Goal: Task Accomplishment & Management: Use online tool/utility

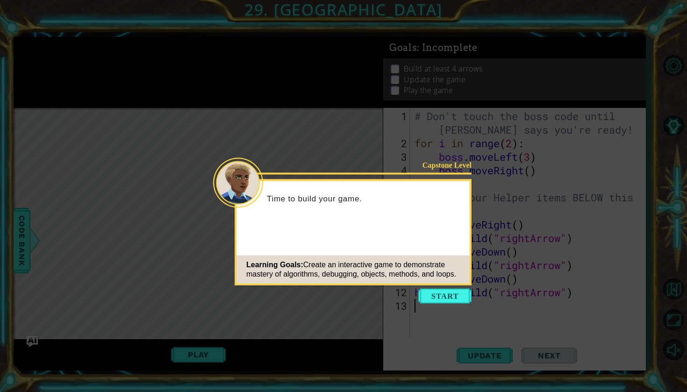
click at [267, 319] on icon at bounding box center [343, 196] width 687 height 392
click at [439, 292] on button "Start" at bounding box center [445, 296] width 53 height 15
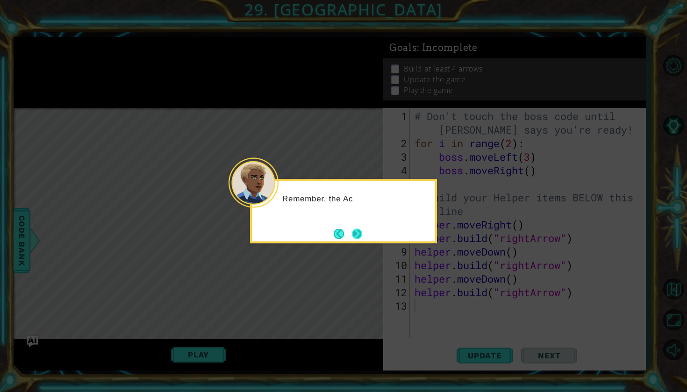
click at [356, 238] on button "Next" at bounding box center [357, 234] width 10 height 10
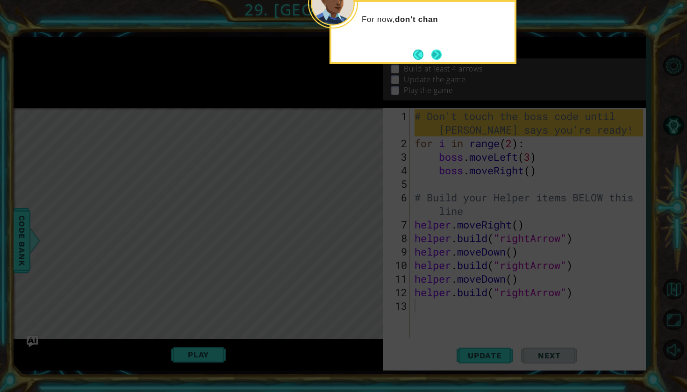
click at [432, 58] on button "Next" at bounding box center [437, 55] width 10 height 10
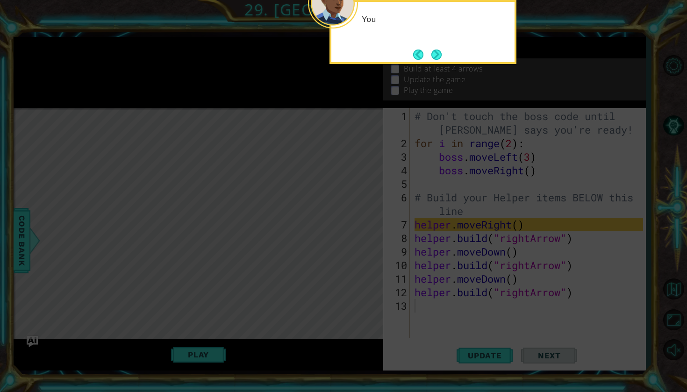
click at [432, 58] on button "Next" at bounding box center [437, 55] width 10 height 10
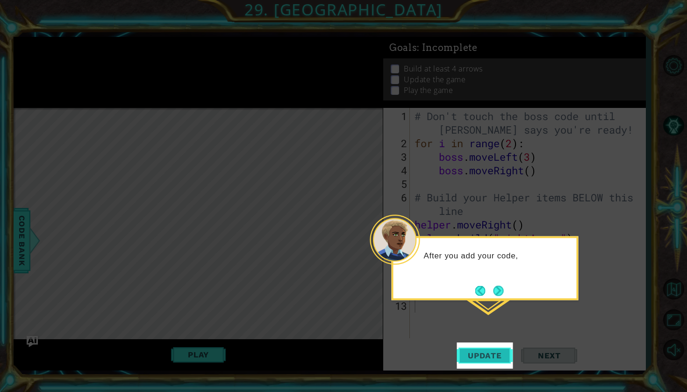
click at [478, 347] on button "Update" at bounding box center [485, 356] width 56 height 26
click at [477, 352] on span "Update" at bounding box center [485, 355] width 53 height 9
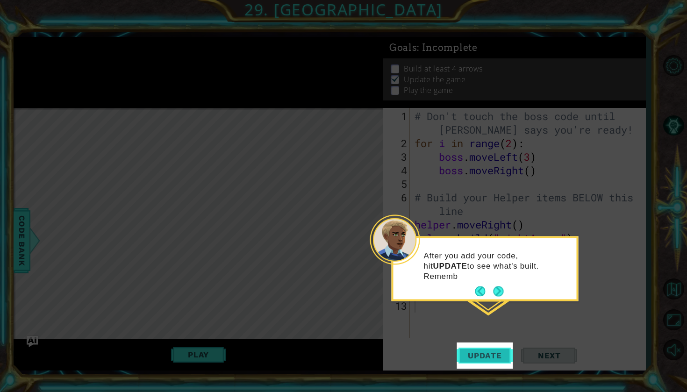
click at [477, 352] on span "Update" at bounding box center [485, 355] width 53 height 9
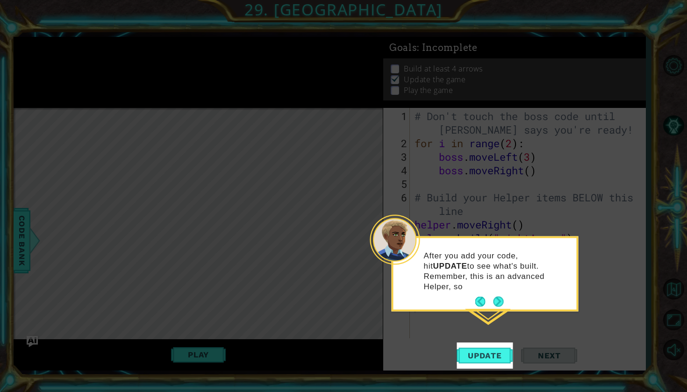
drag, startPoint x: 477, startPoint y: 352, endPoint x: 480, endPoint y: 299, distance: 52.9
click at [477, 349] on button "Update" at bounding box center [485, 356] width 56 height 26
click at [502, 285] on p "After you add your code, hit UPDATE to see what's built. Remember, this is an a…" at bounding box center [497, 271] width 146 height 41
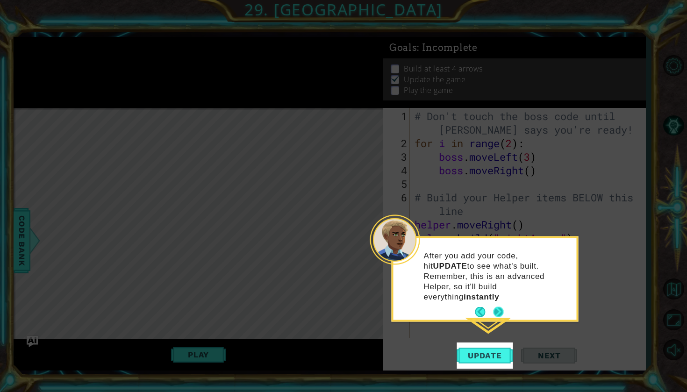
click at [499, 307] on button "Next" at bounding box center [498, 312] width 10 height 10
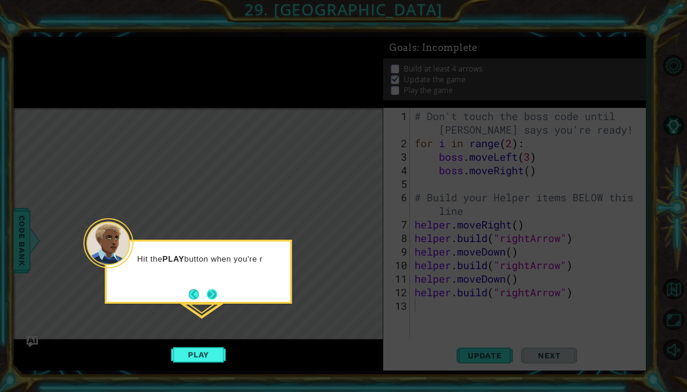
click at [209, 294] on button "Next" at bounding box center [211, 294] width 13 height 13
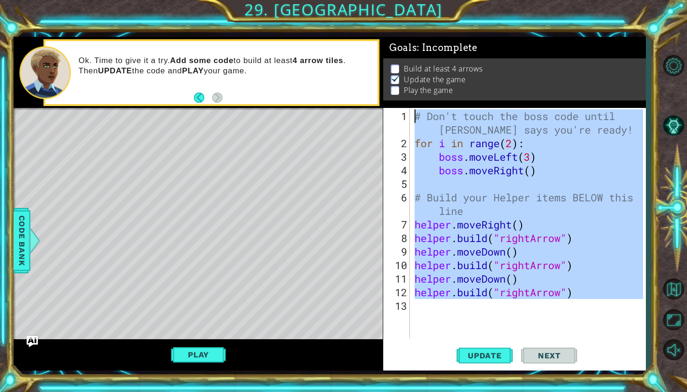
drag, startPoint x: 583, startPoint y: 304, endPoint x: 397, endPoint y: 113, distance: 267.2
click at [397, 113] on div "1 2 3 4 5 6 7 8 9 10 11 12 13 # Don't touch the boss code until [PERSON_NAME] s…" at bounding box center [513, 223] width 260 height 231
type textarea "# Don't touch the boss code until [PERSON_NAME] says you're ready! for i in ran…"
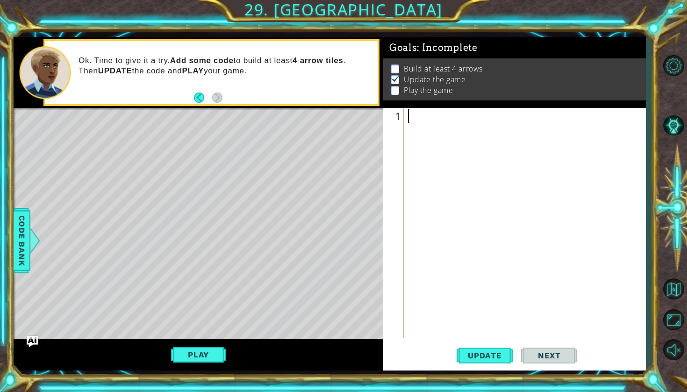
paste textarea "[DOMAIN_NAME]("spikes")"
type textarea "[DOMAIN_NAME]("spikes")"
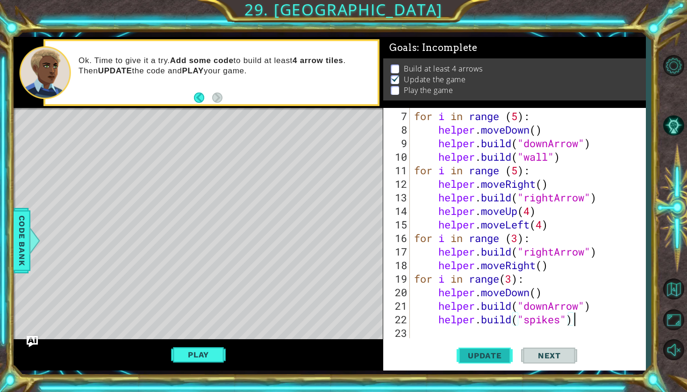
click at [499, 355] on span "Update" at bounding box center [485, 355] width 53 height 9
click at [185, 355] on button "Play" at bounding box center [198, 355] width 55 height 18
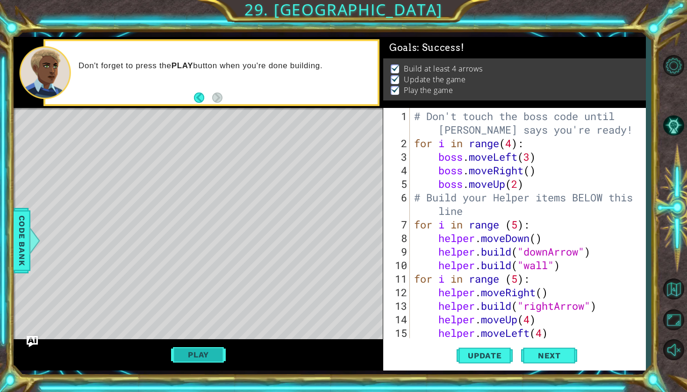
scroll to position [0, 0]
click at [560, 358] on span "Next" at bounding box center [550, 358] width 42 height 9
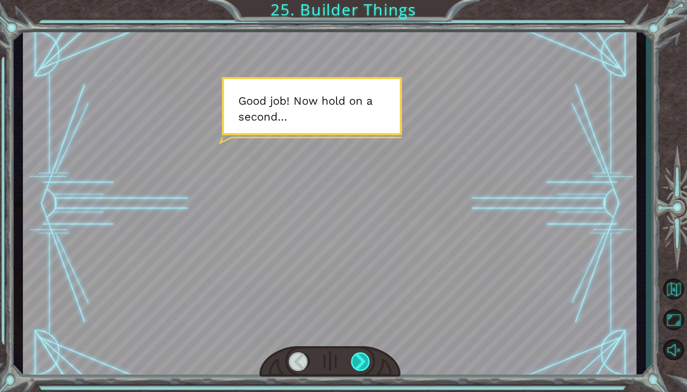
click at [362, 359] on div at bounding box center [361, 362] width 20 height 19
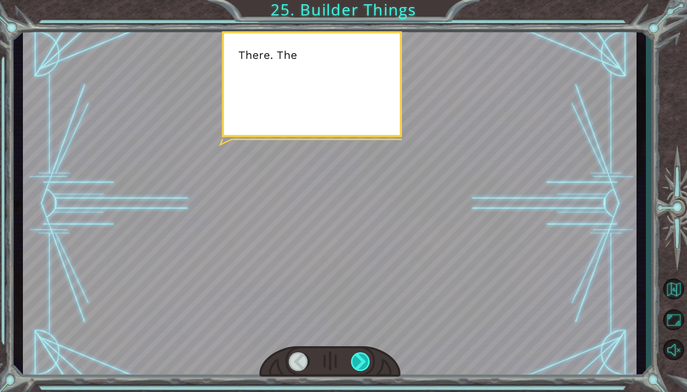
click at [362, 359] on div at bounding box center [361, 362] width 20 height 19
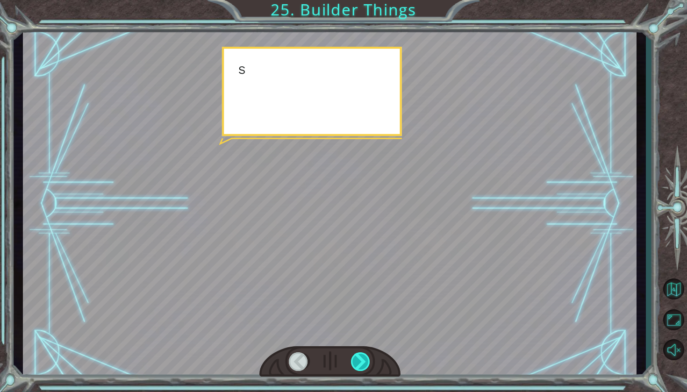
click at [362, 359] on div at bounding box center [361, 362] width 20 height 19
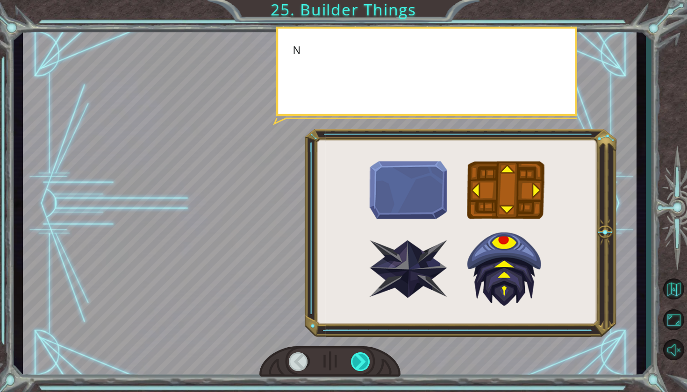
click at [362, 359] on div at bounding box center [361, 362] width 20 height 19
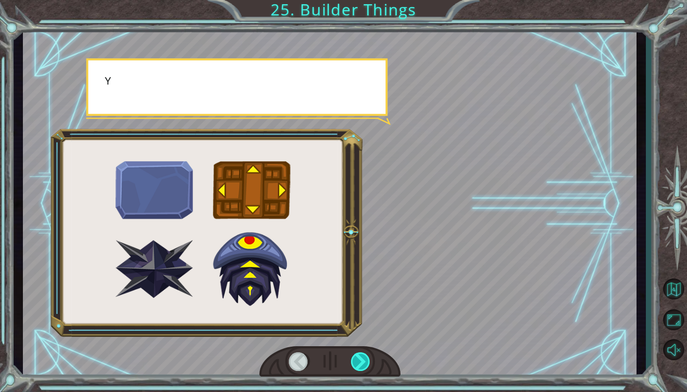
click at [362, 359] on div at bounding box center [361, 362] width 20 height 19
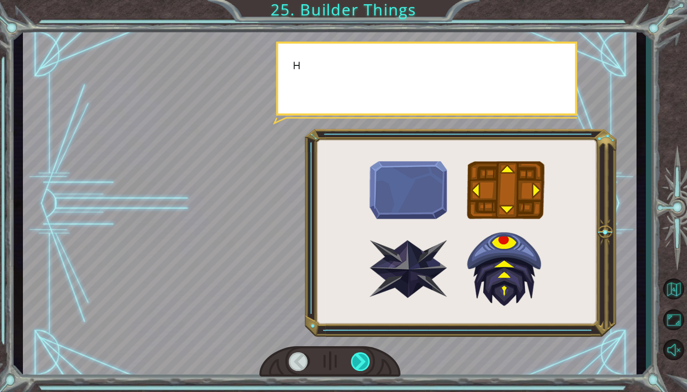
click at [362, 359] on div at bounding box center [361, 362] width 20 height 19
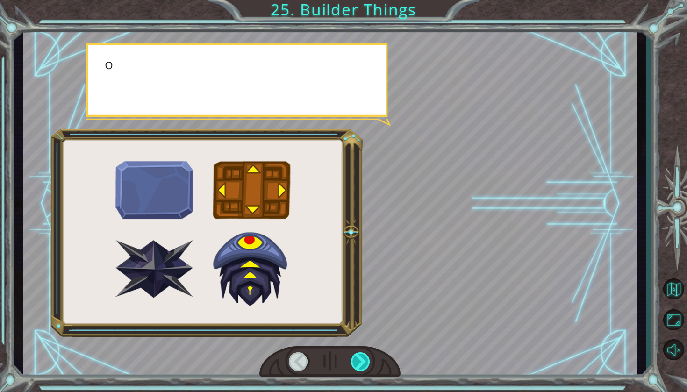
click at [362, 359] on div at bounding box center [361, 362] width 20 height 19
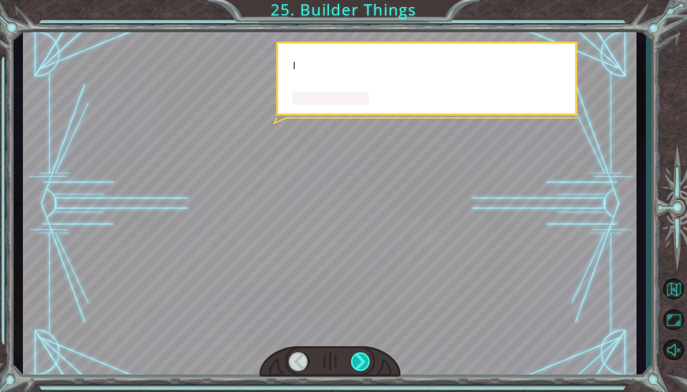
click at [362, 359] on div at bounding box center [361, 362] width 20 height 19
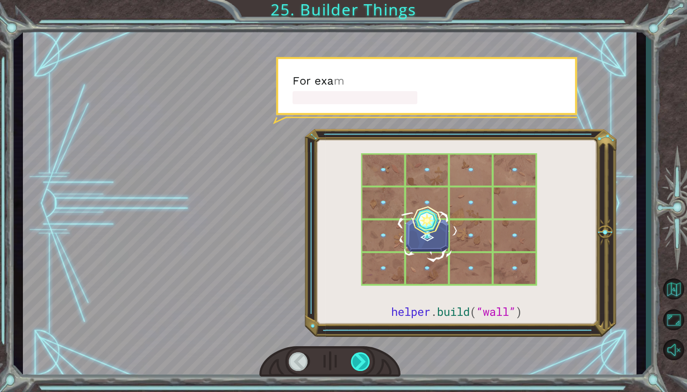
click at [362, 359] on div at bounding box center [361, 362] width 20 height 19
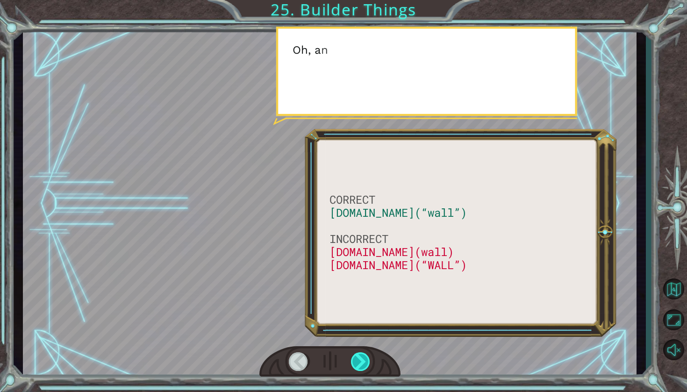
click at [362, 359] on div at bounding box center [361, 362] width 20 height 19
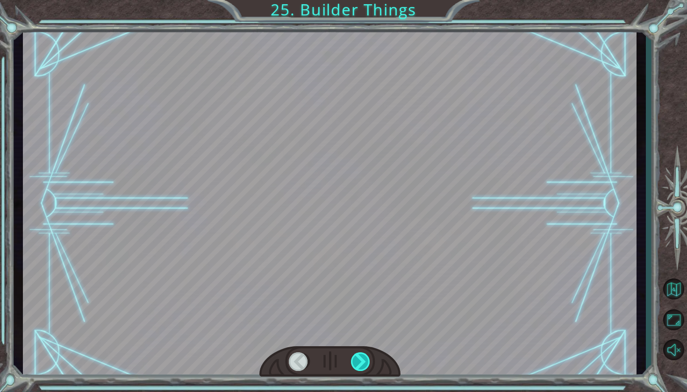
click at [362, 359] on div at bounding box center [361, 362] width 20 height 19
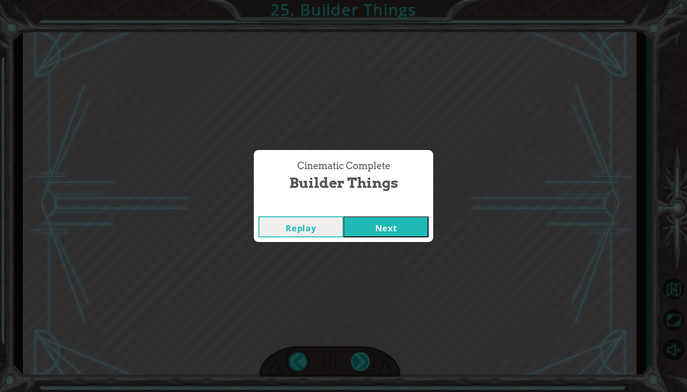
click at [362, 359] on div "Cinematic Complete Builder Things Replay Next" at bounding box center [343, 196] width 687 height 392
click at [374, 235] on button "Next" at bounding box center [386, 227] width 85 height 21
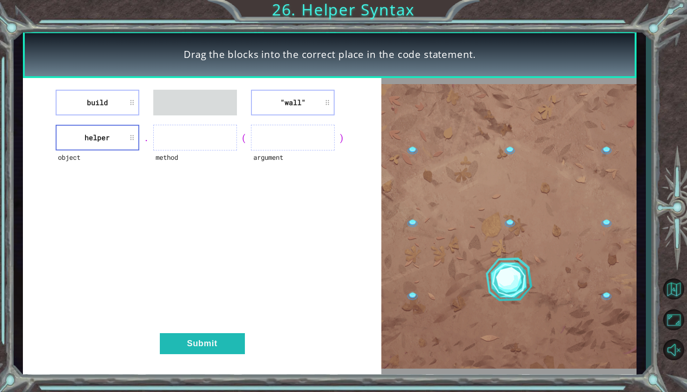
drag, startPoint x: 113, startPoint y: 98, endPoint x: 171, endPoint y: 126, distance: 64.6
click at [171, 126] on div "build "wall" object helper . method ( argument ) Submit" at bounding box center [202, 226] width 359 height 296
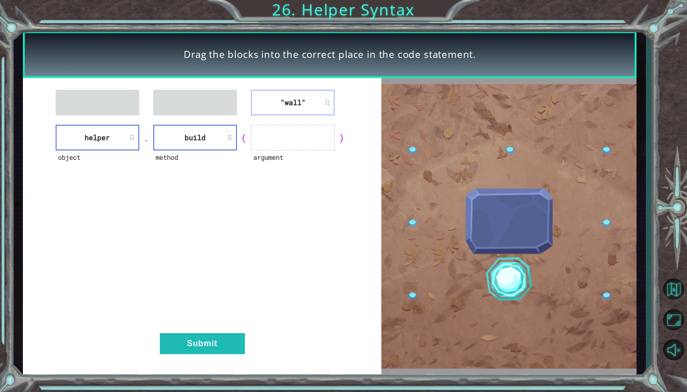
click at [296, 109] on li ""wall"" at bounding box center [293, 103] width 84 height 26
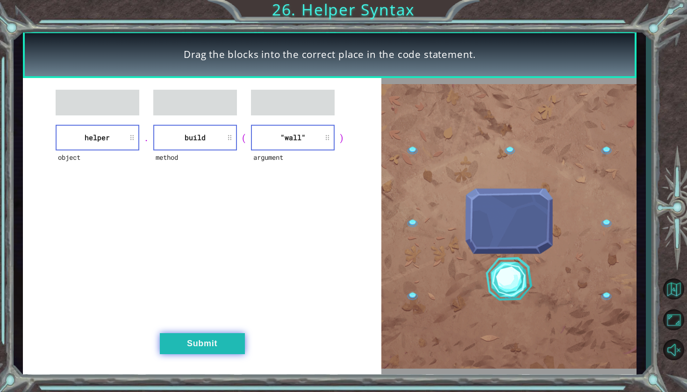
click at [206, 337] on button "Submit" at bounding box center [202, 343] width 85 height 21
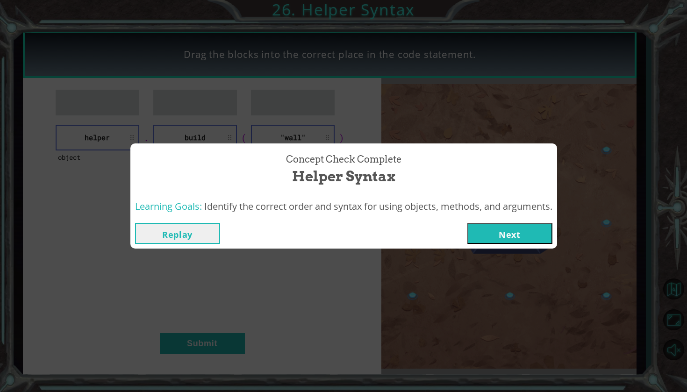
click at [524, 237] on button "Next" at bounding box center [510, 233] width 85 height 21
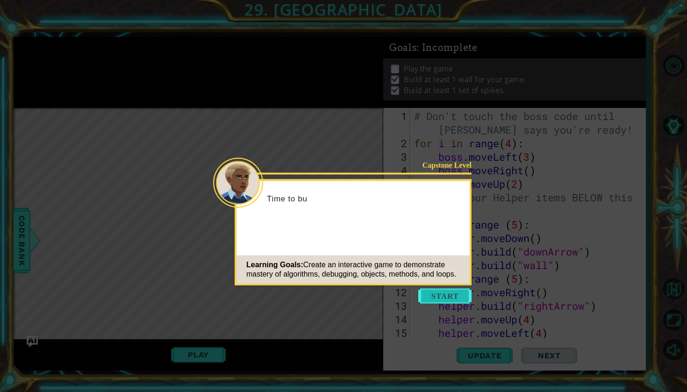
scroll to position [108, 0]
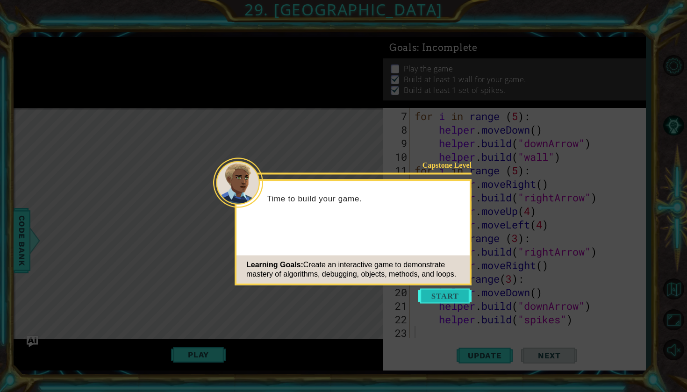
click at [456, 296] on button "Start" at bounding box center [445, 296] width 53 height 15
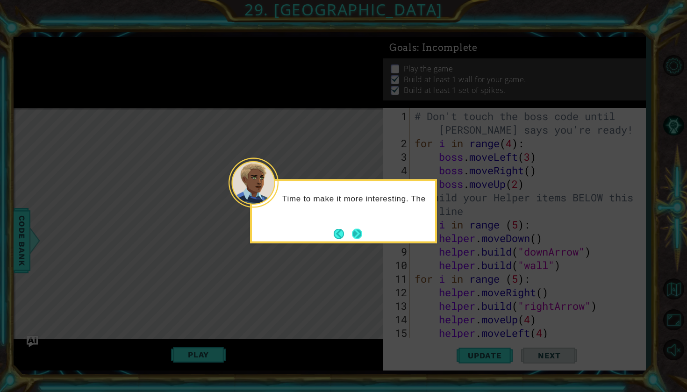
click at [356, 228] on button "Next" at bounding box center [357, 233] width 11 height 11
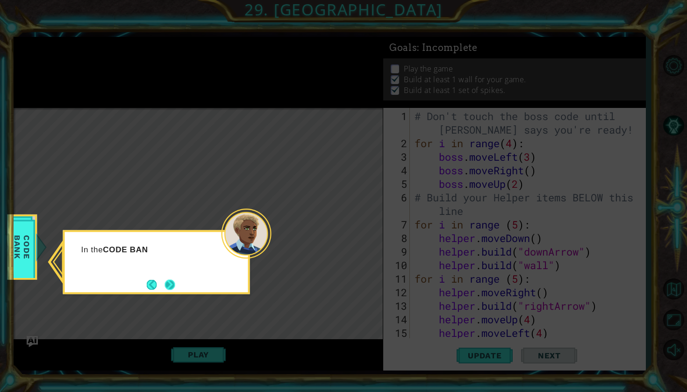
click at [175, 284] on button "Next" at bounding box center [170, 285] width 10 height 10
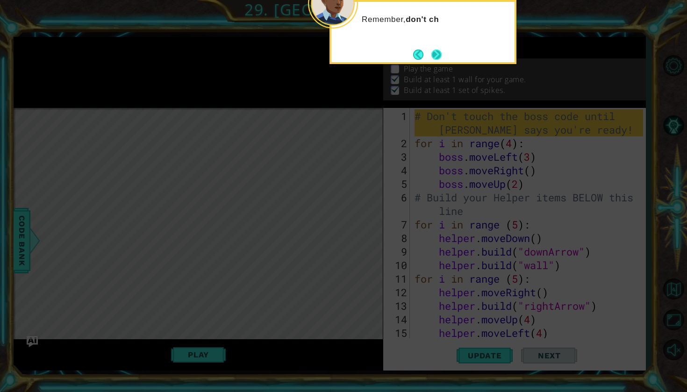
click at [436, 54] on button "Next" at bounding box center [436, 54] width 15 height 15
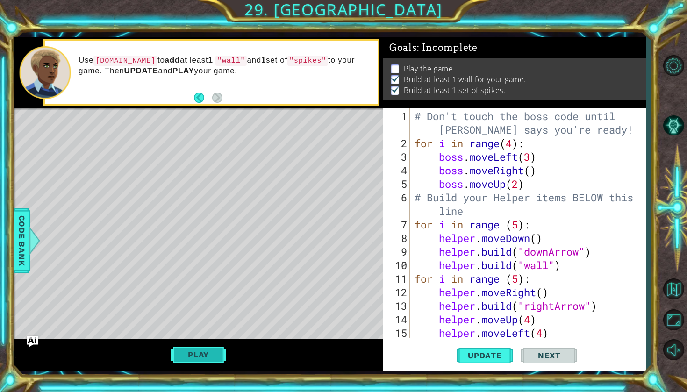
click at [194, 353] on button "Play" at bounding box center [198, 355] width 55 height 18
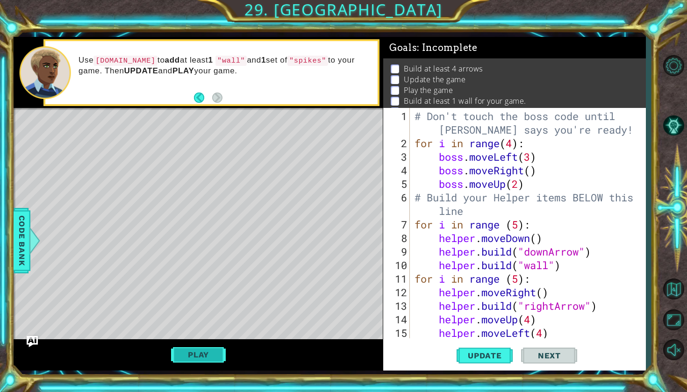
scroll to position [108, 0]
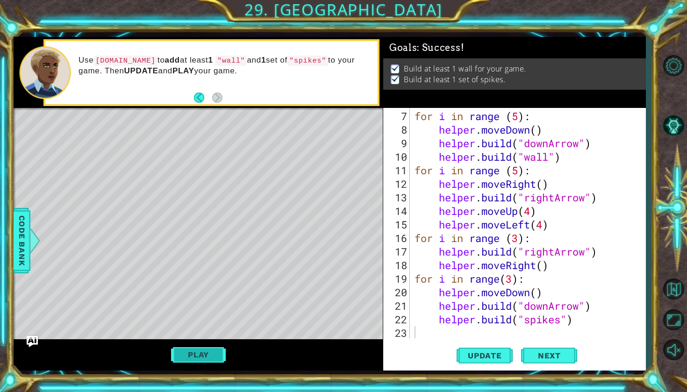
click at [192, 358] on button "Play" at bounding box center [198, 355] width 55 height 18
click at [542, 360] on span "Next" at bounding box center [550, 357] width 42 height 9
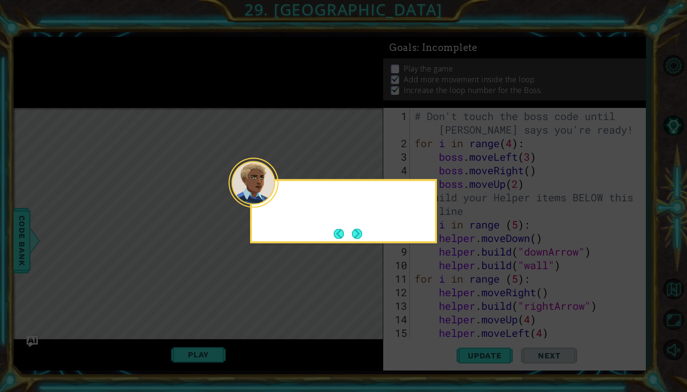
scroll to position [0, 0]
click at [361, 229] on button "Next" at bounding box center [357, 233] width 11 height 11
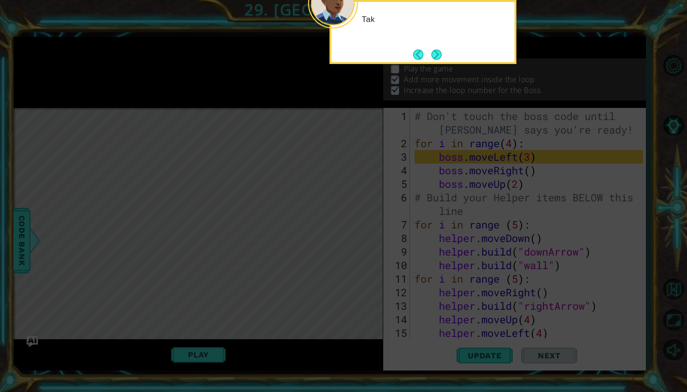
click at [361, 231] on icon at bounding box center [343, 66] width 687 height 651
click at [442, 39] on div "Take a look at the boss code" at bounding box center [423, 24] width 183 height 37
click at [436, 50] on button "Next" at bounding box center [437, 55] width 10 height 10
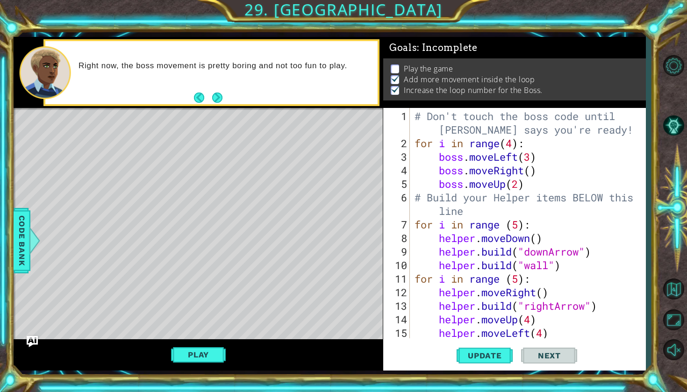
scroll to position [108, 0]
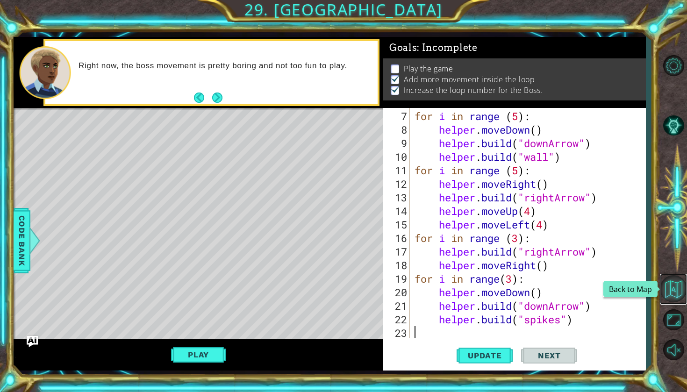
click at [679, 291] on button "Back to Map" at bounding box center [673, 288] width 27 height 27
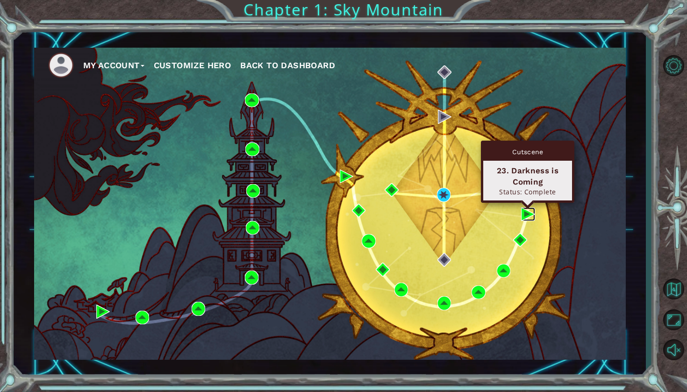
click at [528, 217] on img at bounding box center [528, 215] width 14 height 14
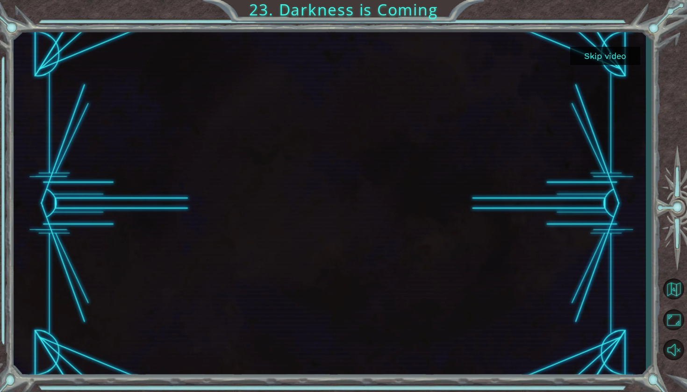
click at [616, 51] on button "Skip video" at bounding box center [606, 56] width 70 height 18
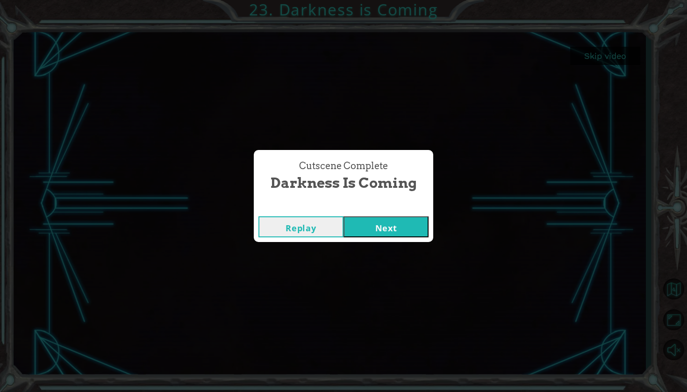
click at [373, 222] on button "Next" at bounding box center [386, 227] width 85 height 21
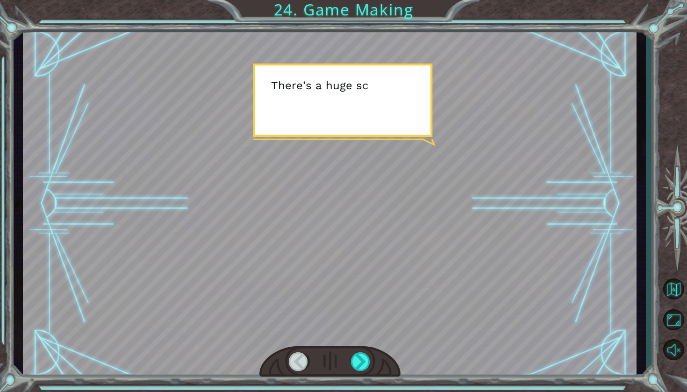
click at [404, 179] on div at bounding box center [330, 203] width 614 height 345
click at [366, 368] on div at bounding box center [361, 362] width 20 height 19
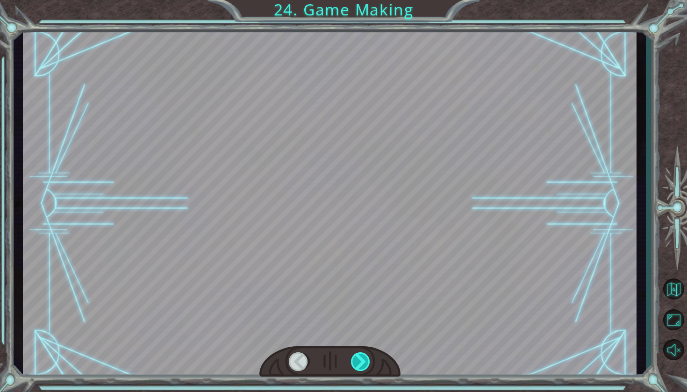
click at [366, 368] on div at bounding box center [361, 362] width 20 height 19
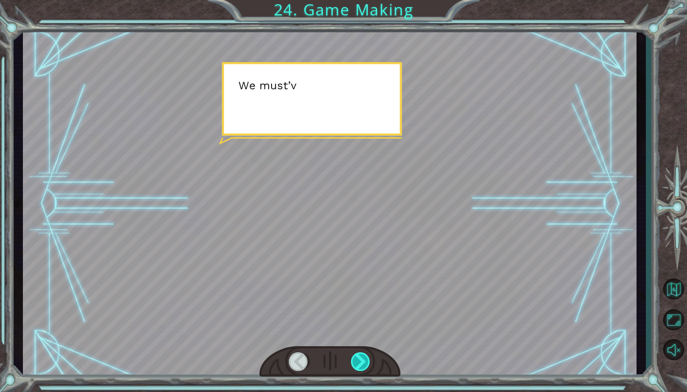
click at [366, 368] on div at bounding box center [361, 362] width 20 height 19
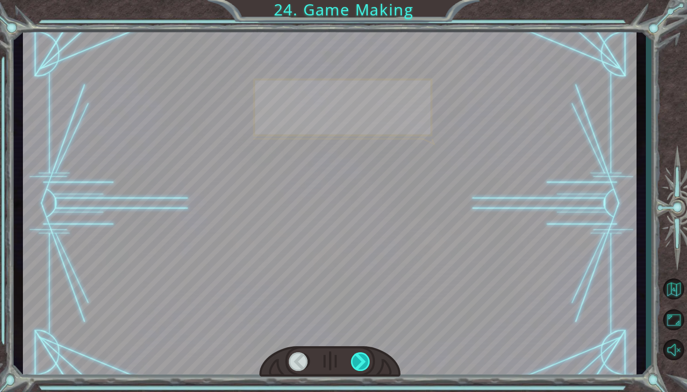
click at [366, 368] on div at bounding box center [361, 362] width 20 height 19
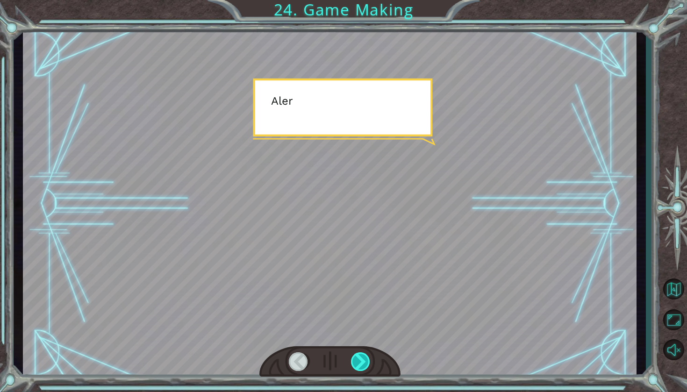
click at [366, 368] on div at bounding box center [361, 362] width 20 height 19
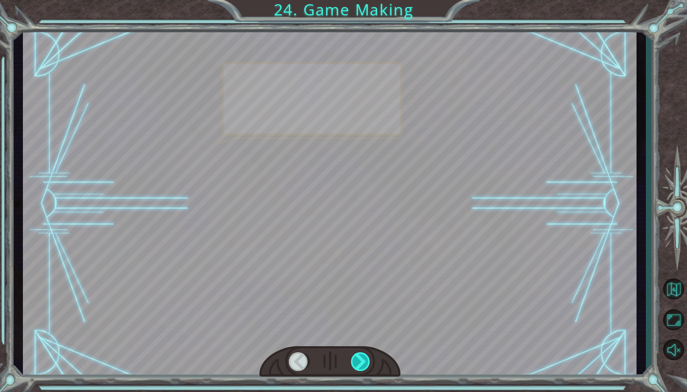
click at [366, 368] on div at bounding box center [361, 362] width 20 height 19
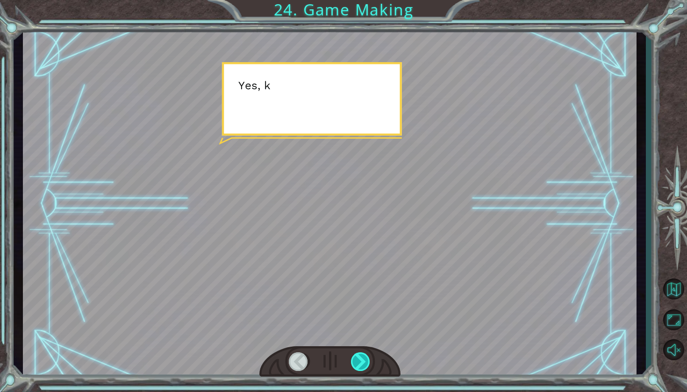
click at [366, 368] on div at bounding box center [361, 362] width 20 height 19
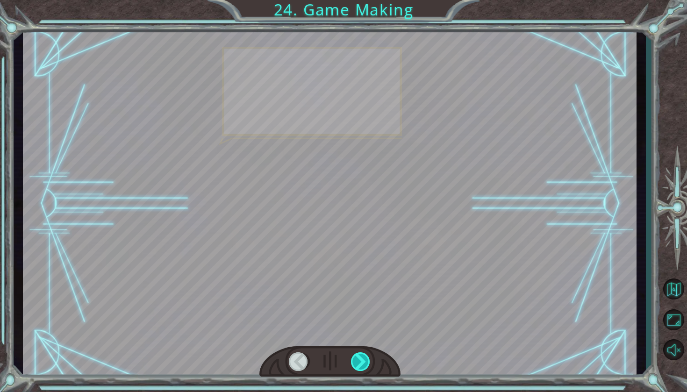
click at [366, 368] on div at bounding box center [361, 362] width 20 height 19
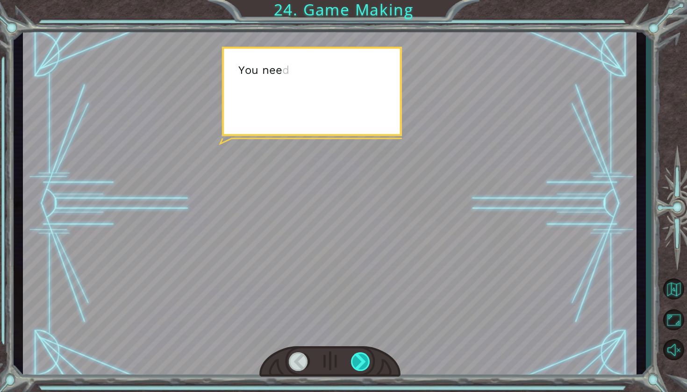
click at [366, 368] on div at bounding box center [361, 362] width 20 height 19
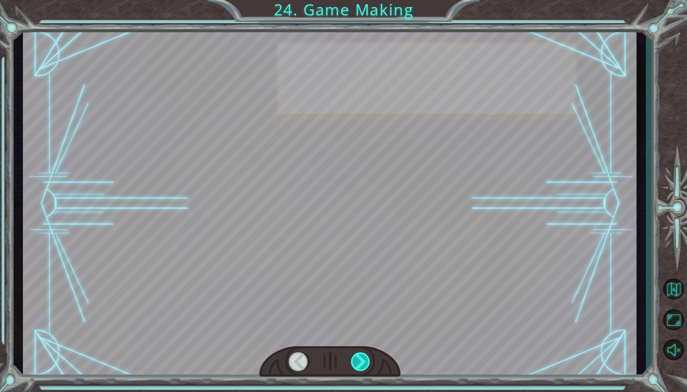
click at [366, 368] on div at bounding box center [361, 362] width 20 height 19
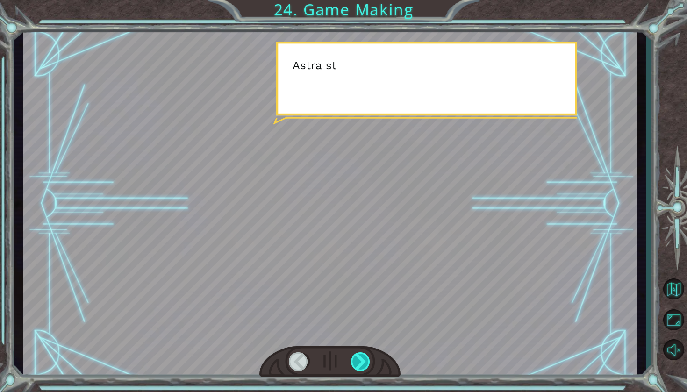
click at [366, 368] on div at bounding box center [361, 362] width 20 height 19
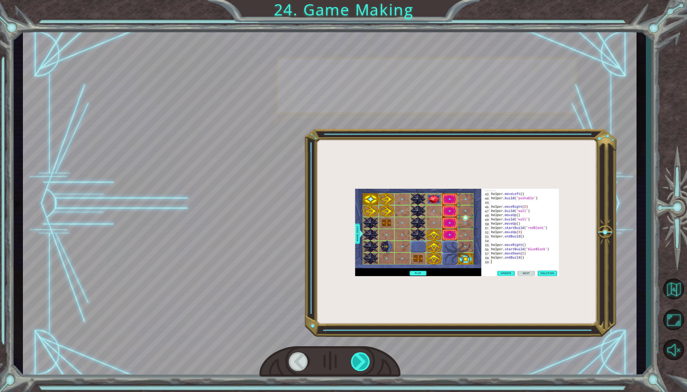
click at [366, 368] on div at bounding box center [361, 362] width 20 height 19
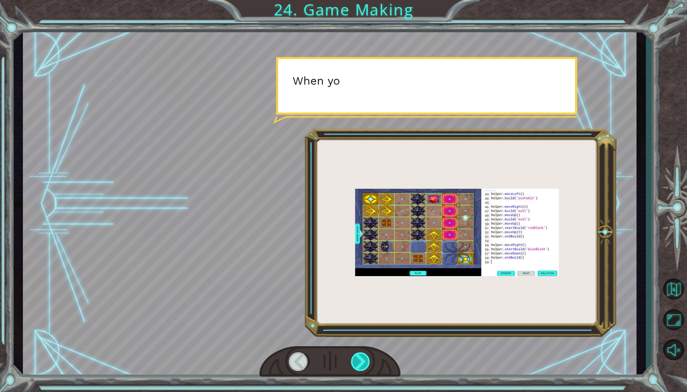
click at [366, 368] on div at bounding box center [361, 362] width 20 height 19
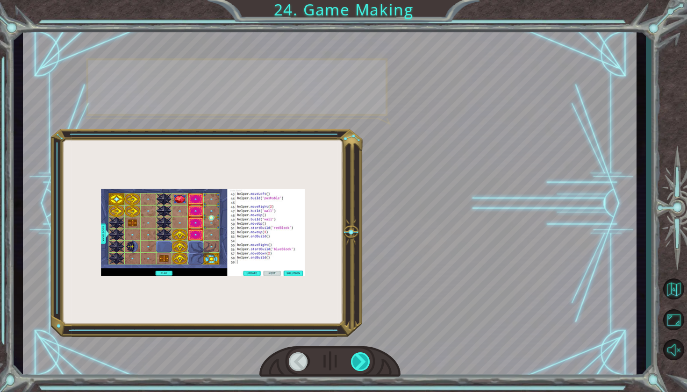
click at [366, 368] on div at bounding box center [361, 362] width 20 height 19
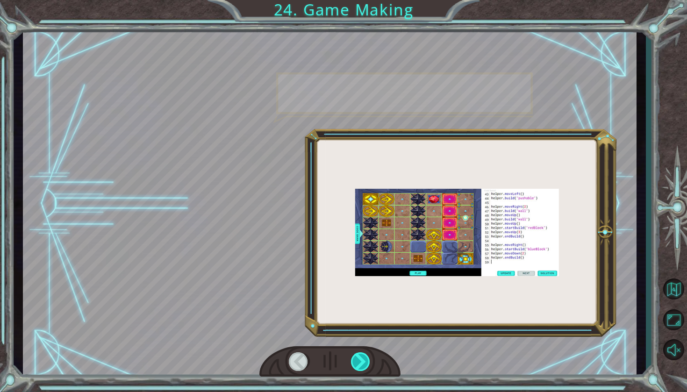
click at [366, 368] on div at bounding box center [361, 362] width 20 height 19
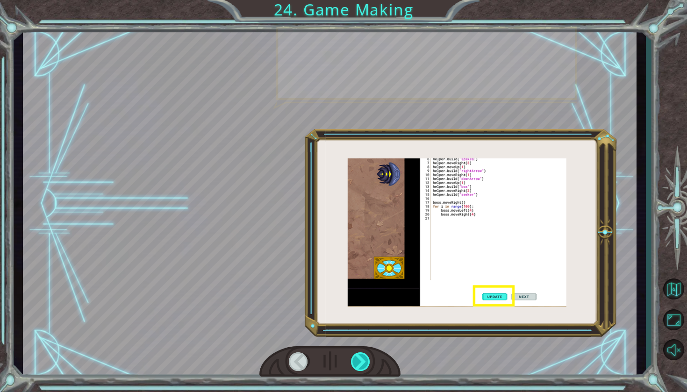
click at [366, 368] on div at bounding box center [361, 362] width 20 height 19
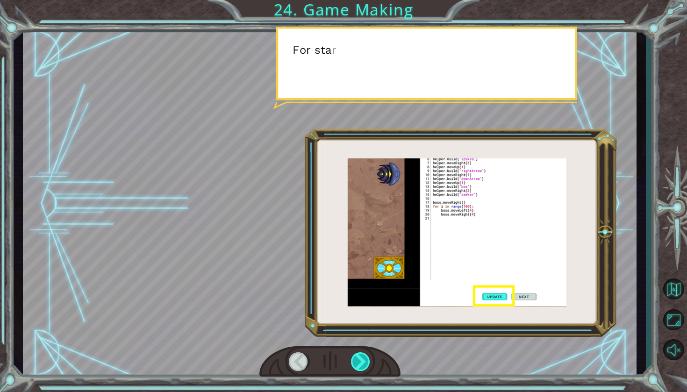
click at [366, 368] on div at bounding box center [361, 362] width 20 height 19
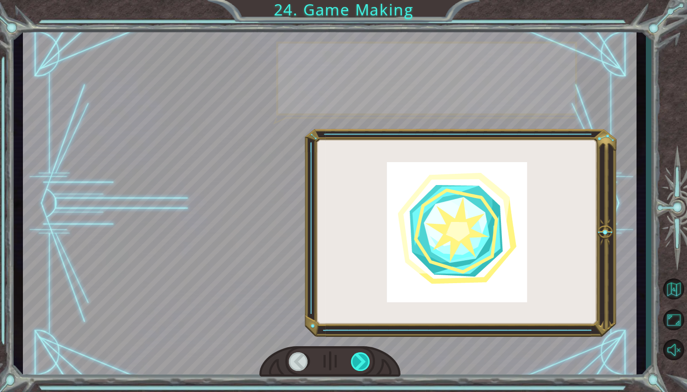
click at [366, 368] on div at bounding box center [361, 362] width 20 height 19
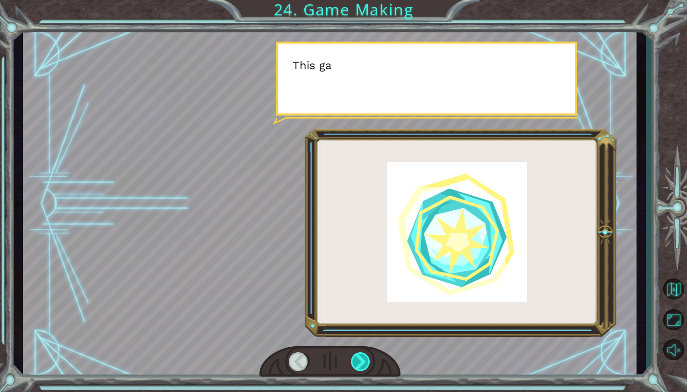
click at [366, 368] on div at bounding box center [361, 362] width 20 height 19
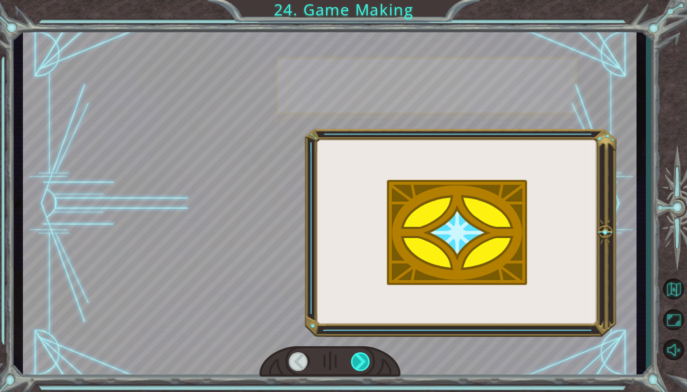
click at [366, 368] on div at bounding box center [361, 362] width 20 height 19
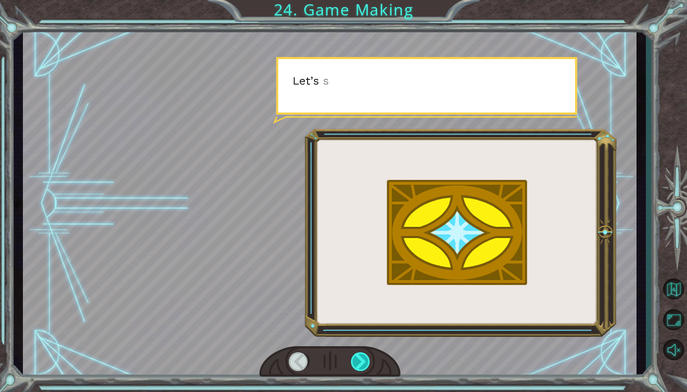
click at [366, 368] on div at bounding box center [361, 362] width 20 height 19
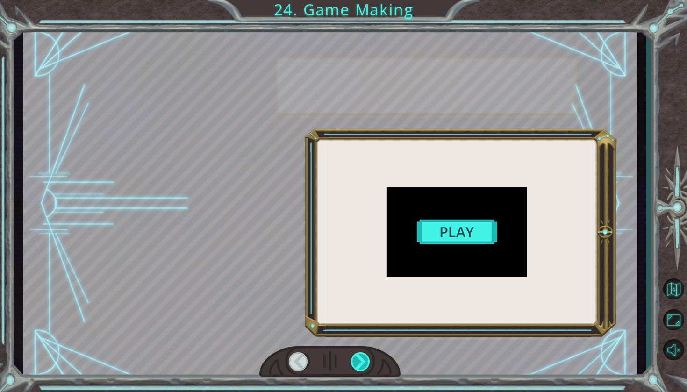
click at [366, 368] on div at bounding box center [361, 362] width 20 height 19
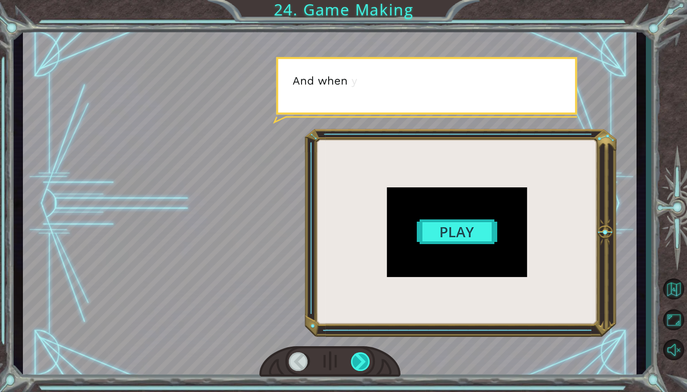
click at [366, 368] on div at bounding box center [361, 362] width 20 height 19
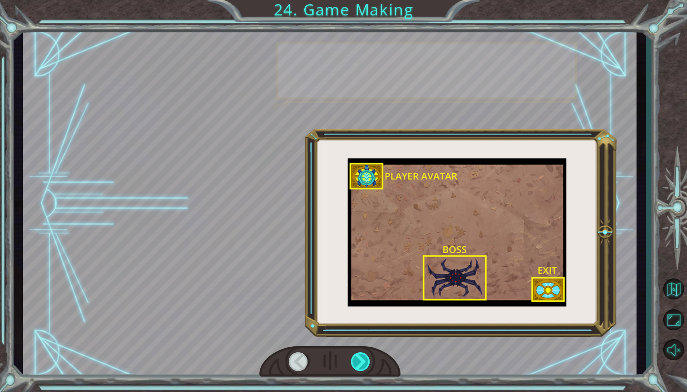
click at [366, 368] on div at bounding box center [361, 362] width 20 height 19
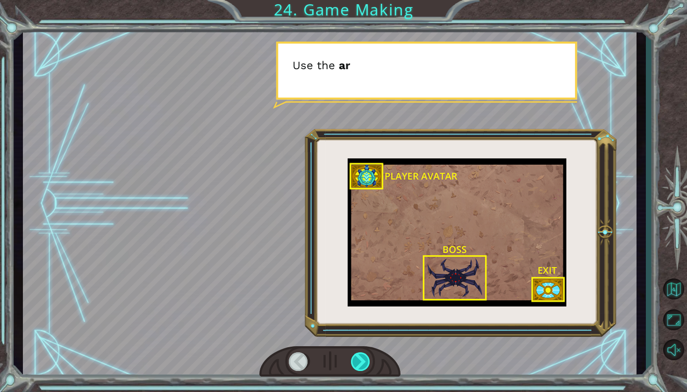
click at [366, 368] on div at bounding box center [361, 362] width 20 height 19
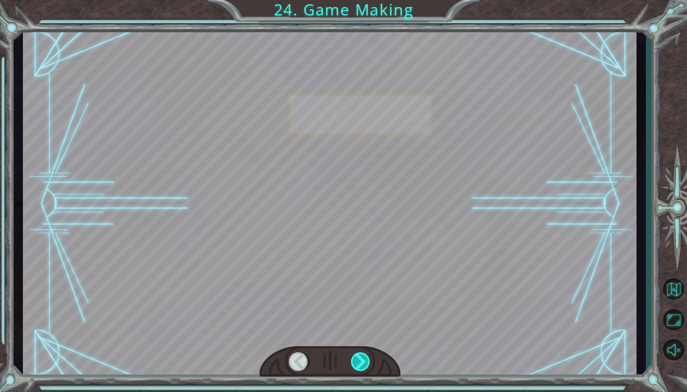
click at [366, 368] on div at bounding box center [361, 362] width 20 height 19
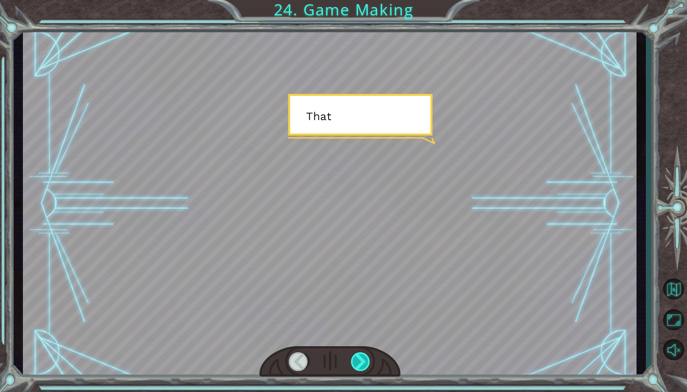
click at [366, 368] on div at bounding box center [361, 362] width 20 height 19
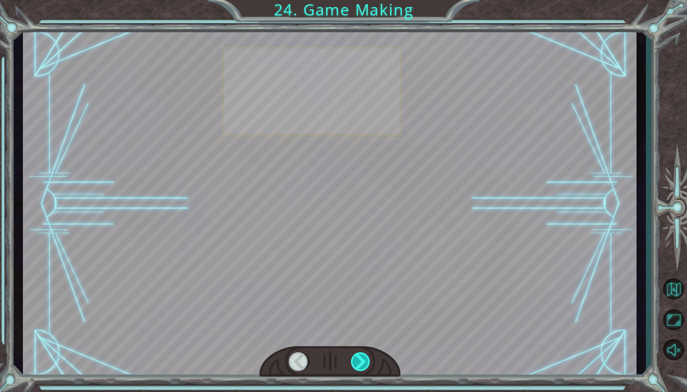
click at [366, 368] on div at bounding box center [361, 362] width 20 height 19
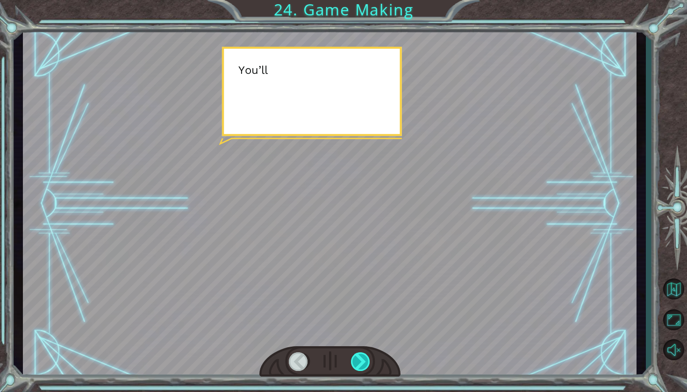
click at [366, 368] on div at bounding box center [361, 362] width 20 height 19
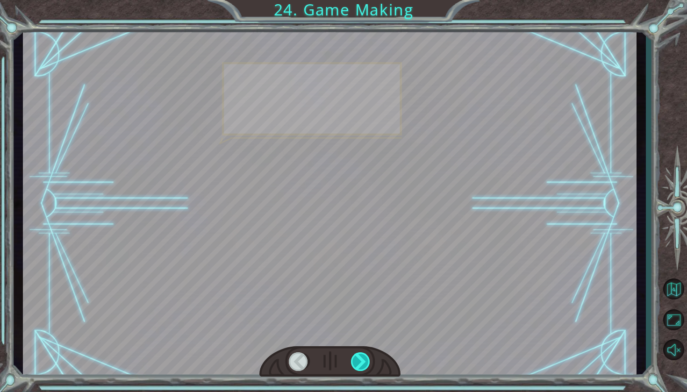
click at [366, 368] on div at bounding box center [361, 362] width 20 height 19
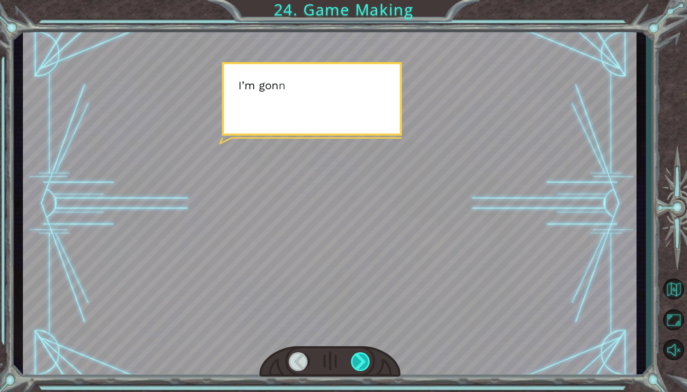
click at [366, 368] on div at bounding box center [361, 362] width 20 height 19
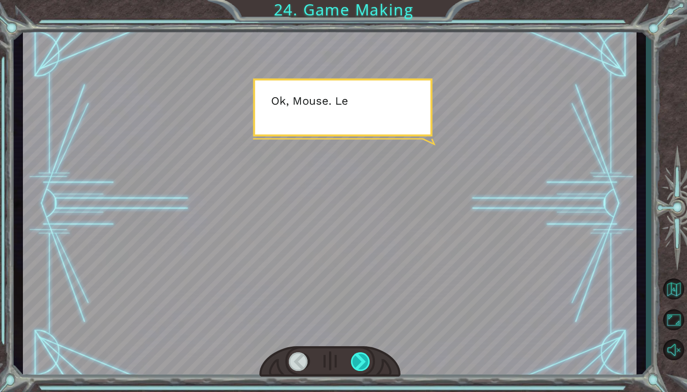
click at [366, 368] on div at bounding box center [361, 362] width 20 height 19
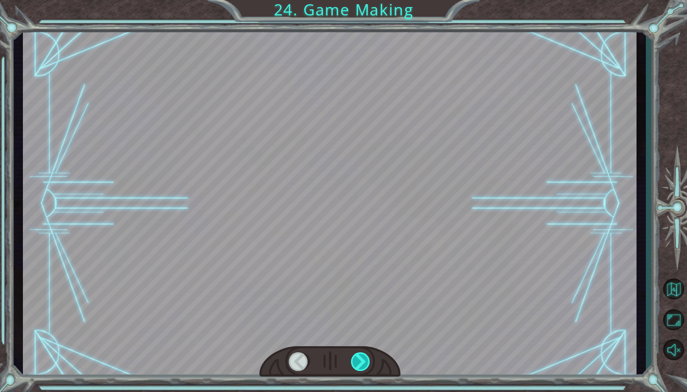
click at [366, 368] on div at bounding box center [361, 362] width 20 height 19
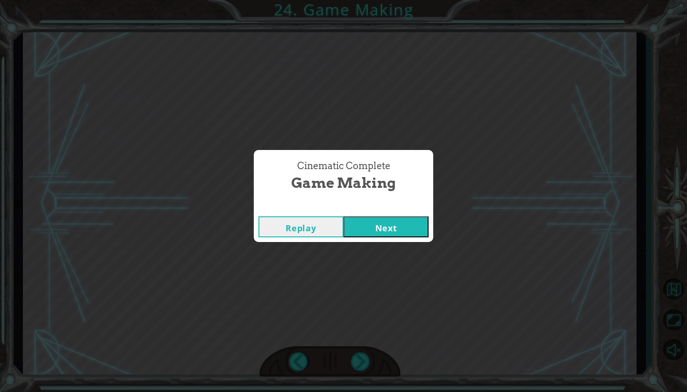
click at [385, 231] on button "Next" at bounding box center [386, 227] width 85 height 21
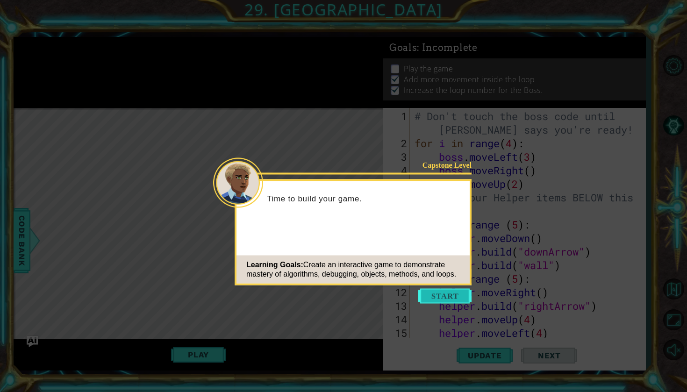
click at [438, 296] on button "Start" at bounding box center [445, 296] width 53 height 15
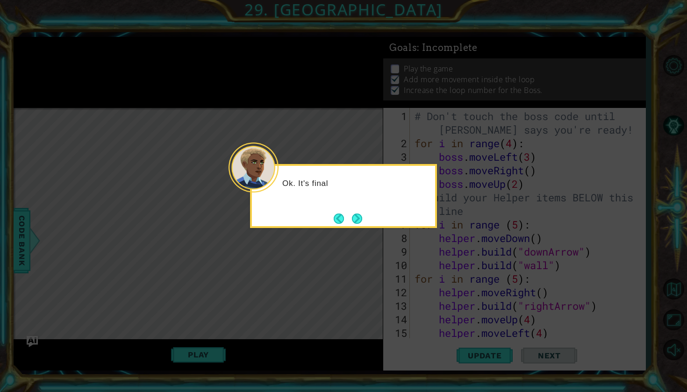
click at [382, 238] on icon at bounding box center [343, 196] width 687 height 392
click at [358, 222] on button "Next" at bounding box center [357, 218] width 11 height 11
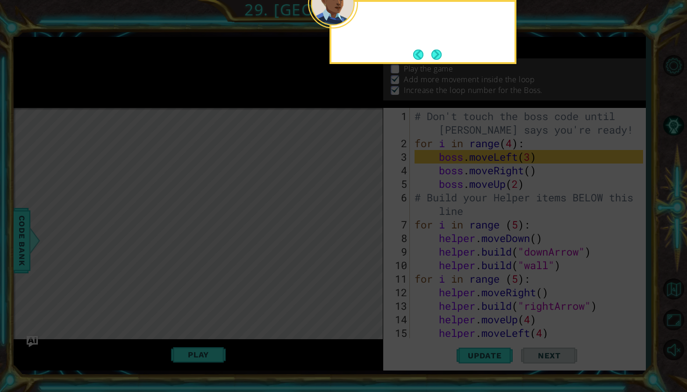
click at [358, 222] on icon at bounding box center [343, 66] width 687 height 651
click at [426, 56] on button "Back" at bounding box center [422, 55] width 18 height 10
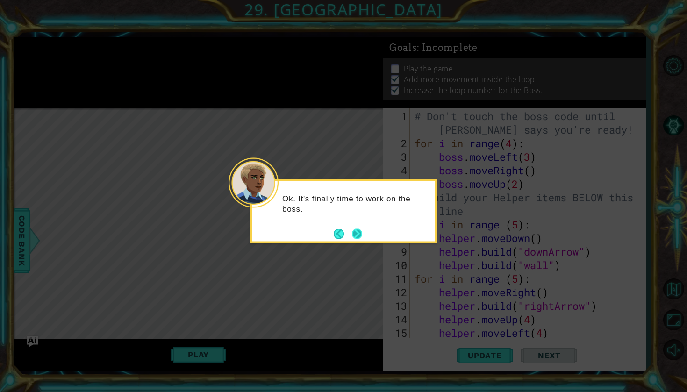
click at [353, 236] on button "Next" at bounding box center [358, 234] width 12 height 12
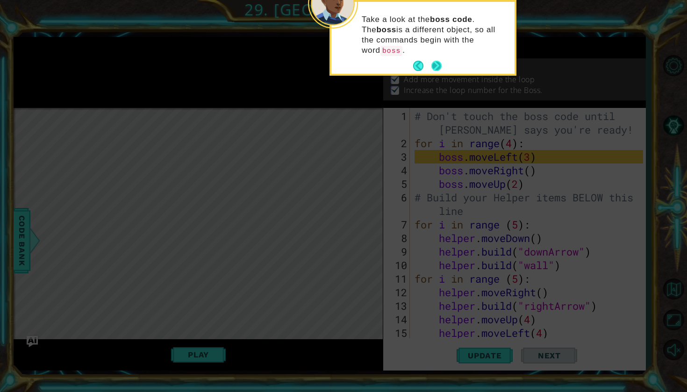
click at [436, 61] on button "Next" at bounding box center [437, 66] width 11 height 11
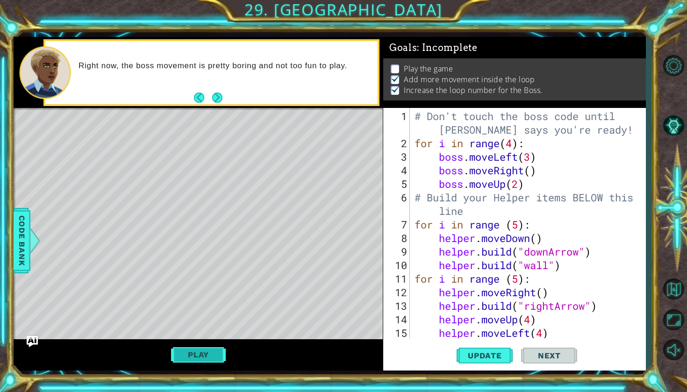
click at [208, 358] on button "Play" at bounding box center [198, 355] width 55 height 18
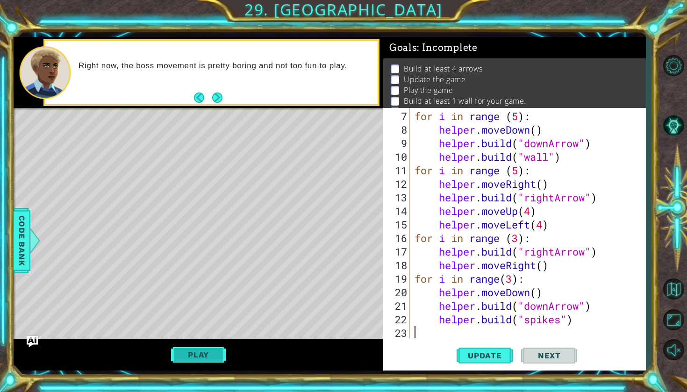
scroll to position [108, 0]
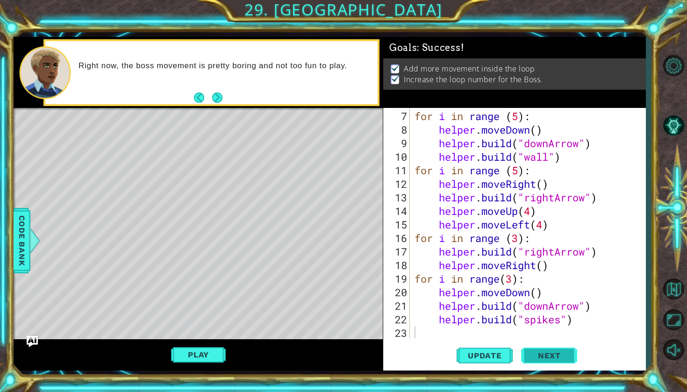
click at [532, 354] on span "Next" at bounding box center [550, 356] width 42 height 9
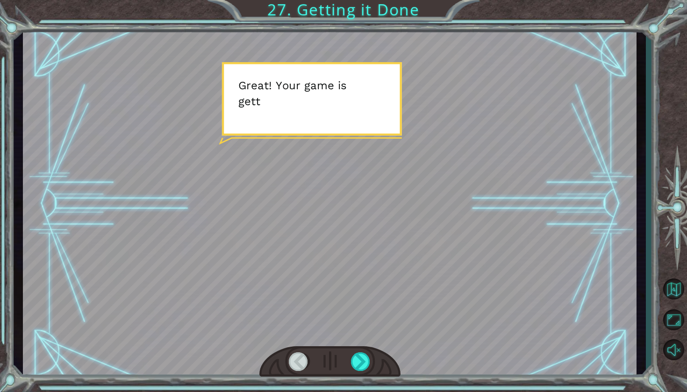
click at [388, 291] on div at bounding box center [330, 203] width 614 height 345
click at [356, 366] on div at bounding box center [361, 362] width 20 height 19
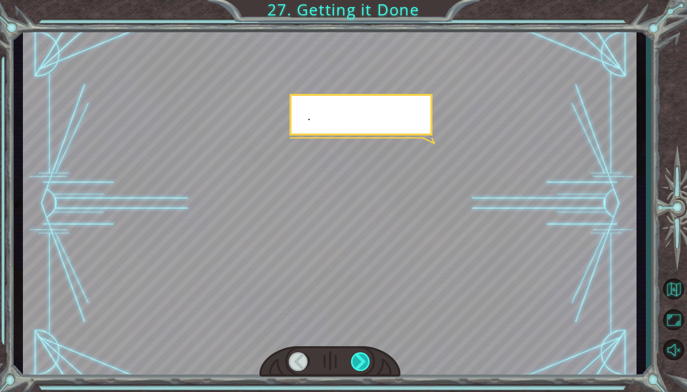
click at [356, 366] on div at bounding box center [361, 362] width 20 height 19
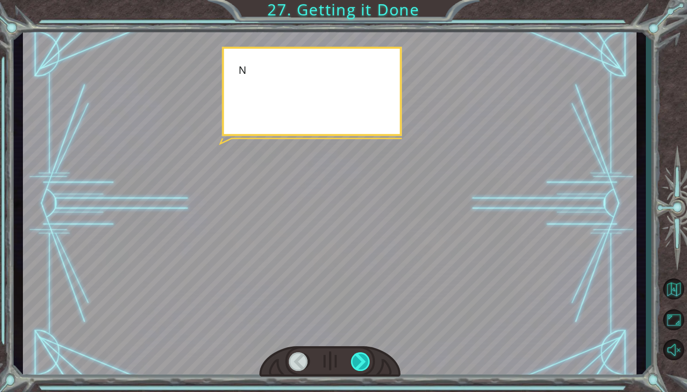
click at [356, 366] on div at bounding box center [361, 362] width 20 height 19
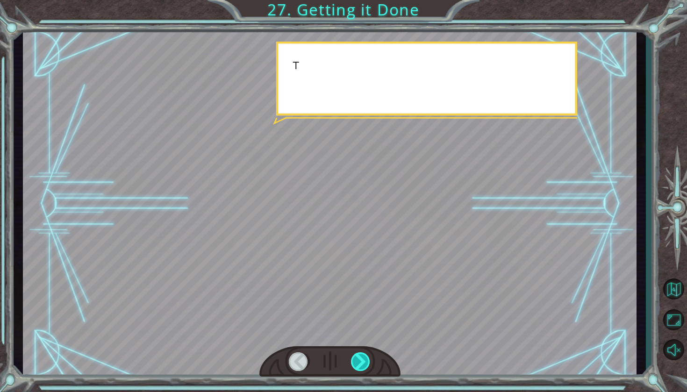
click at [356, 366] on div at bounding box center [361, 362] width 20 height 19
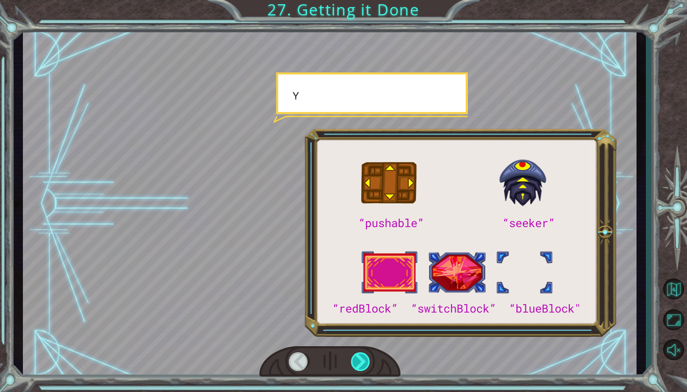
click at [356, 366] on div at bounding box center [361, 362] width 20 height 19
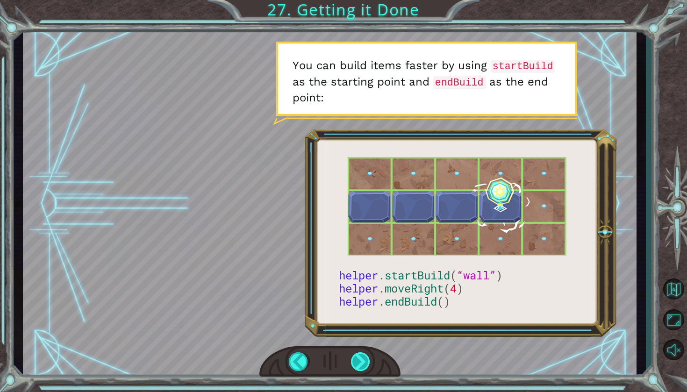
click at [353, 356] on div at bounding box center [361, 362] width 20 height 19
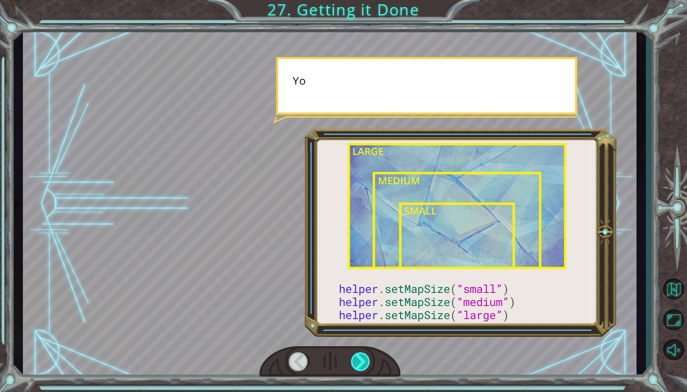
click at [353, 356] on div at bounding box center [361, 362] width 20 height 19
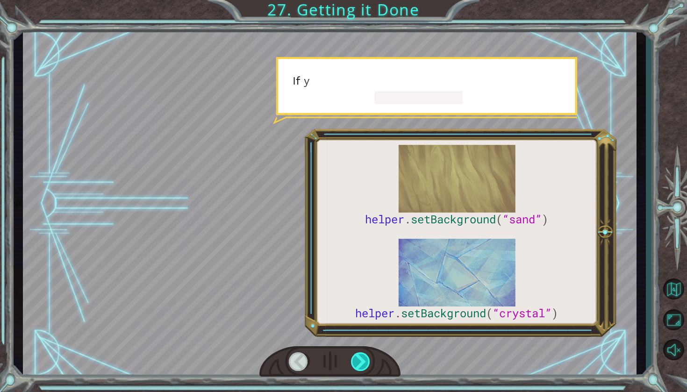
click at [353, 356] on div at bounding box center [361, 362] width 20 height 19
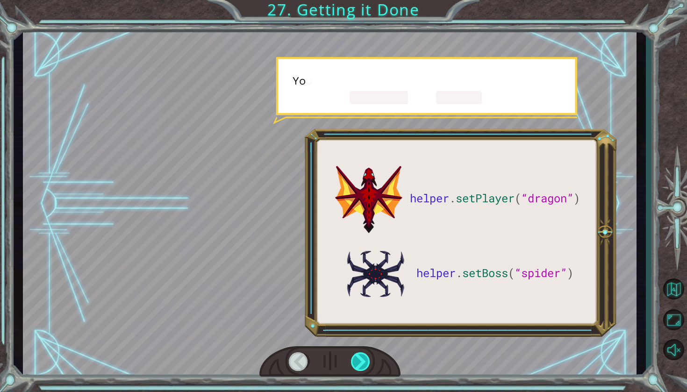
click at [353, 356] on div at bounding box center [361, 362] width 20 height 19
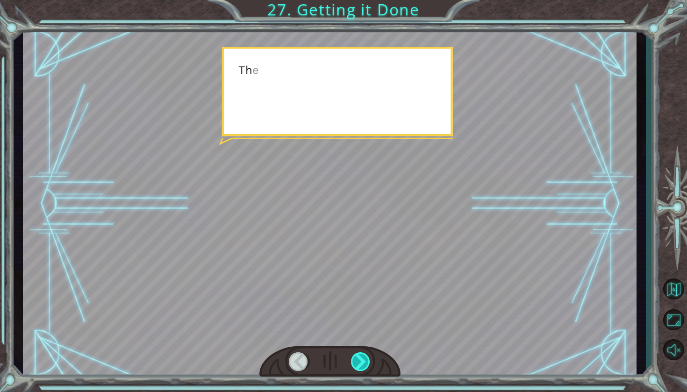
click at [353, 356] on div at bounding box center [361, 362] width 20 height 19
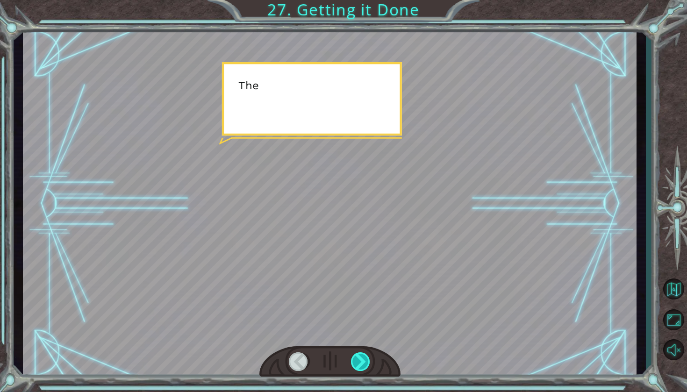
click at [353, 356] on div at bounding box center [361, 362] width 20 height 19
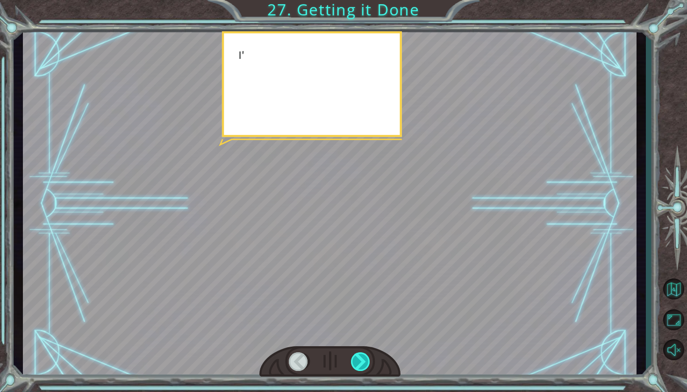
click at [353, 356] on div at bounding box center [361, 362] width 20 height 19
click at [353, 0] on div "helper . setPlayer ( “dragon” ) helper . setBoss ( “spider” ) G r e a t ! Y o u…" at bounding box center [343, 0] width 687 height 0
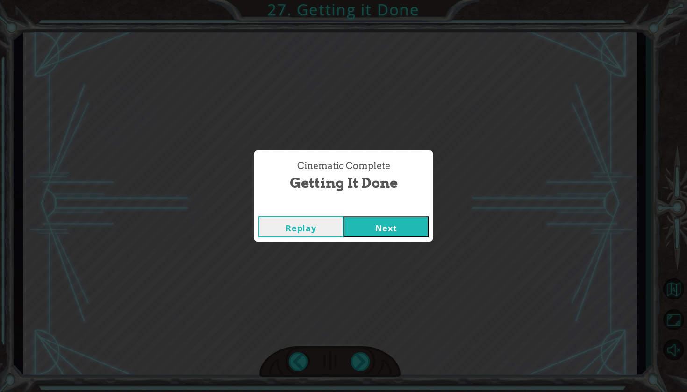
click at [396, 234] on button "Next" at bounding box center [386, 227] width 85 height 21
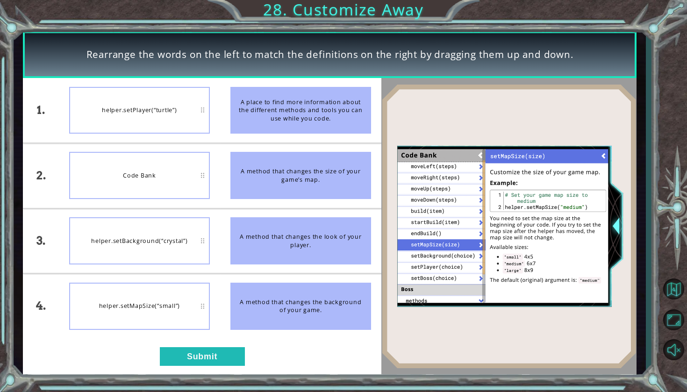
click at [158, 126] on div "helper.setPlayer(“turtle”)" at bounding box center [139, 110] width 141 height 47
click at [267, 114] on div "A place to find more information about the different methods and tools you can …" at bounding box center [301, 110] width 141 height 47
click at [221, 350] on button "Submit" at bounding box center [202, 356] width 85 height 19
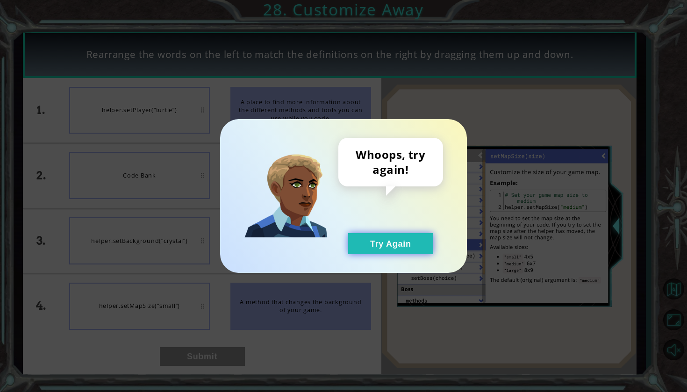
click at [396, 237] on button "Try Again" at bounding box center [390, 243] width 85 height 21
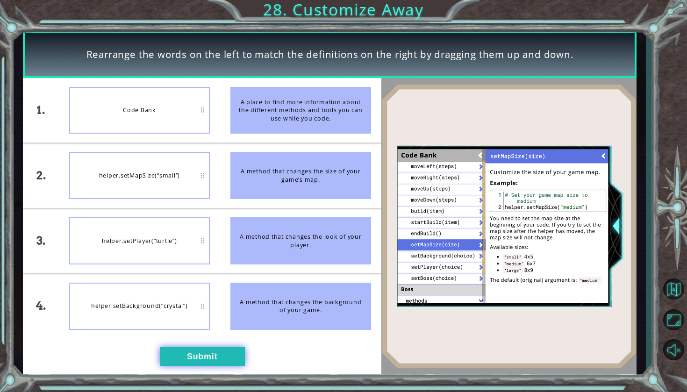
click at [227, 361] on button "Submit" at bounding box center [202, 356] width 85 height 19
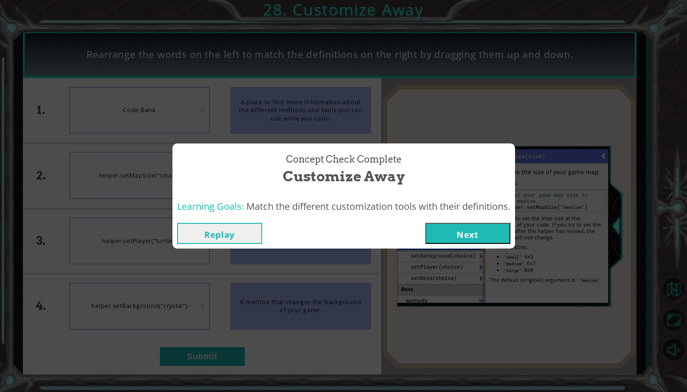
click at [498, 234] on button "Next" at bounding box center [468, 233] width 85 height 21
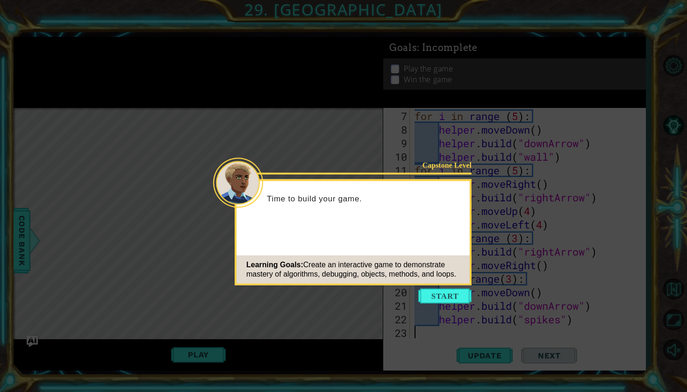
scroll to position [108, 0]
